Goal: Obtain resource: Download file/media

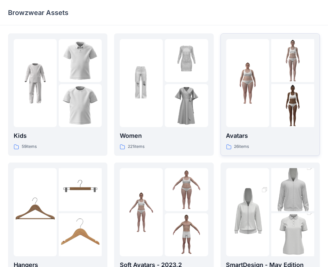
click at [255, 85] on img at bounding box center [247, 83] width 43 height 43
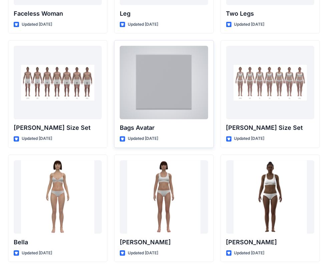
scroll to position [683, 0]
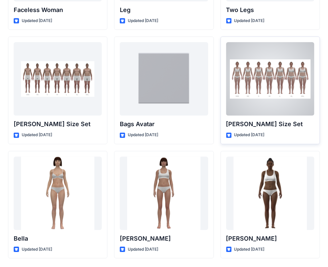
click at [262, 84] on div at bounding box center [270, 78] width 88 height 73
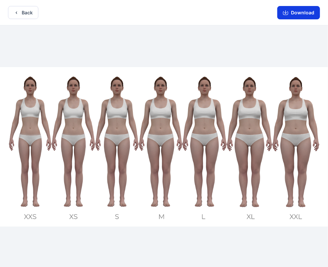
click at [294, 14] on button "Download" at bounding box center [298, 12] width 43 height 13
click at [24, 15] on button "Back" at bounding box center [23, 12] width 30 height 13
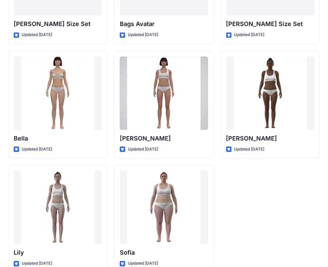
scroll to position [797, 0]
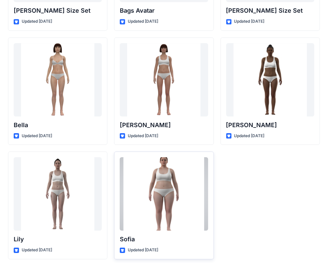
click at [176, 182] on div at bounding box center [164, 193] width 88 height 73
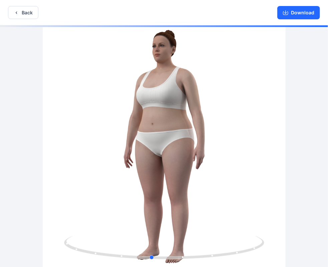
drag, startPoint x: 229, startPoint y: 106, endPoint x: 216, endPoint y: 108, distance: 12.9
click at [216, 108] on div at bounding box center [164, 146] width 328 height 243
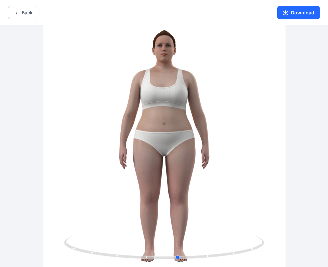
drag, startPoint x: 216, startPoint y: 108, endPoint x: 43, endPoint y: 119, distance: 173.7
click at [43, 119] on div at bounding box center [164, 146] width 328 height 243
click at [21, 13] on button "Back" at bounding box center [23, 12] width 30 height 13
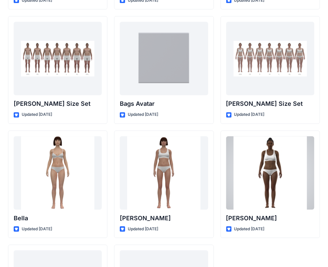
scroll to position [797, 0]
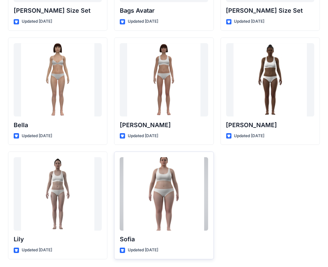
click at [182, 186] on div at bounding box center [164, 193] width 88 height 73
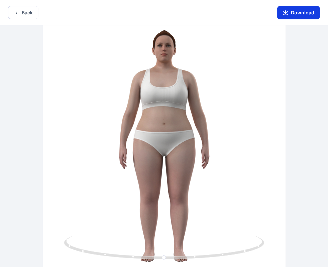
click at [297, 10] on button "Download" at bounding box center [298, 12] width 43 height 13
